Goal: Navigation & Orientation: Understand site structure

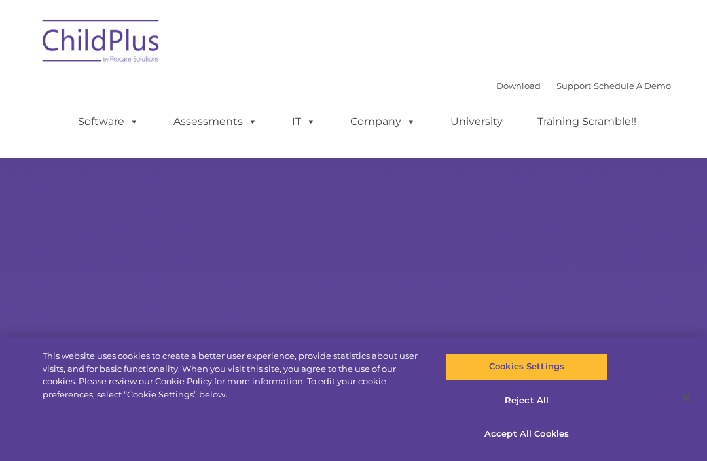
select select "MEDIUM"
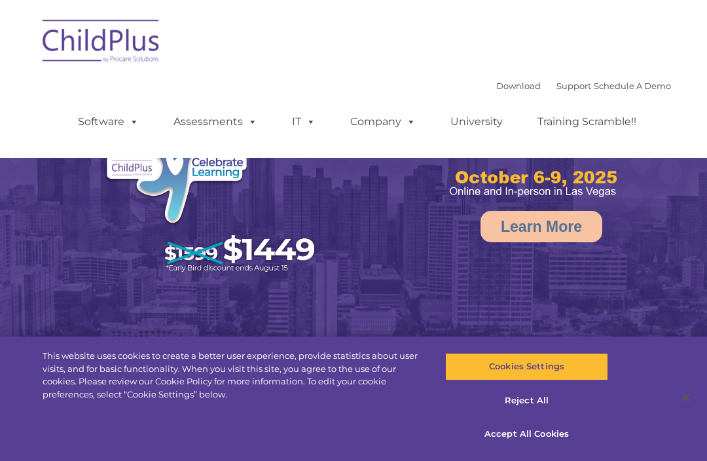
select select "MEDIUM"
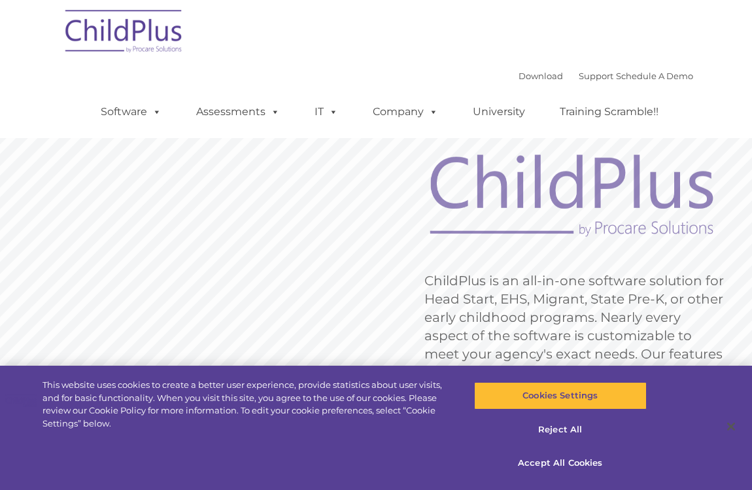
scroll to position [5, 0]
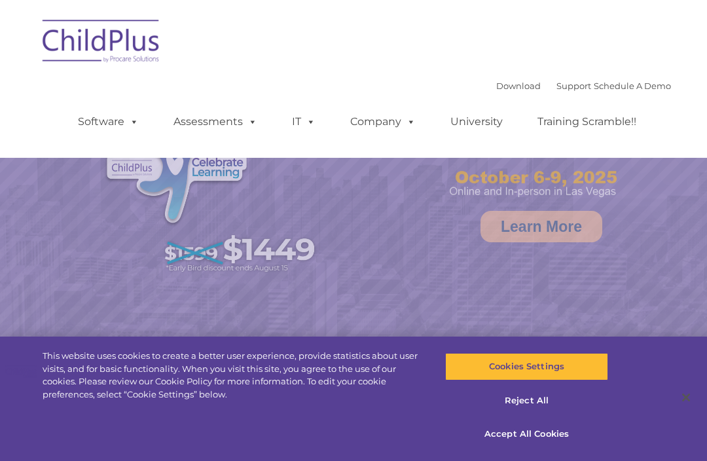
select select "MEDIUM"
